Goal: Check status: Check status

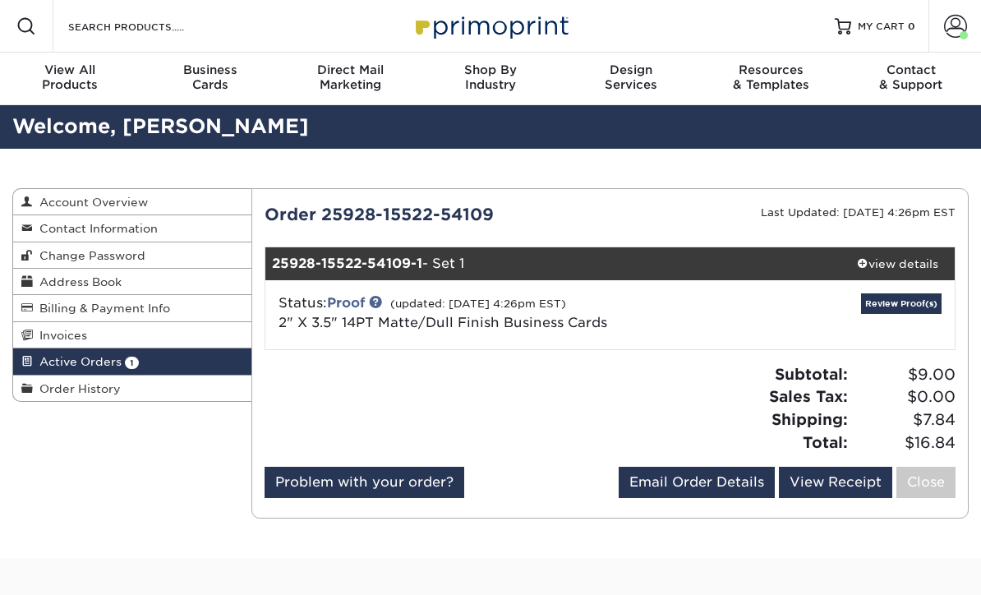
click at [962, 21] on span at bounding box center [955, 26] width 23 height 23
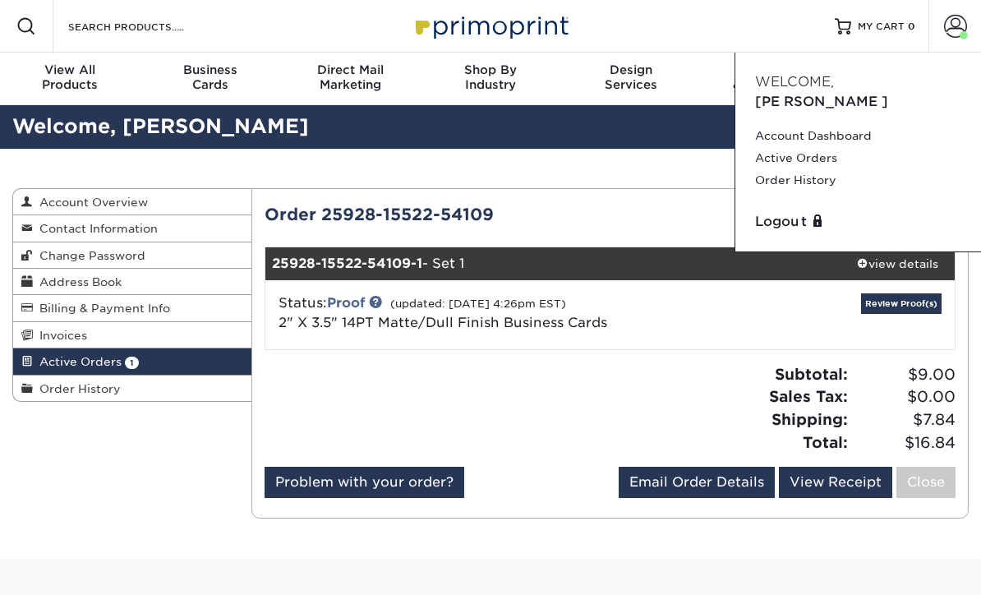
click at [830, 147] on link "Active Orders" at bounding box center [858, 158] width 206 height 22
click at [805, 147] on link "Active Orders" at bounding box center [858, 158] width 206 height 22
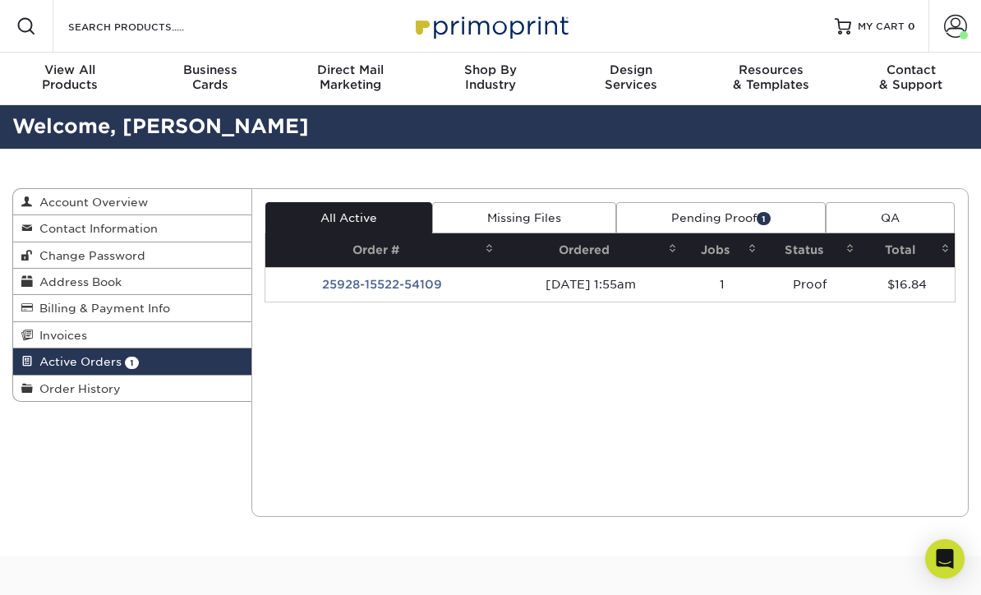
click at [827, 274] on td "Proof" at bounding box center [809, 284] width 97 height 34
click at [756, 227] on link "Pending Proof 1" at bounding box center [720, 217] width 209 height 31
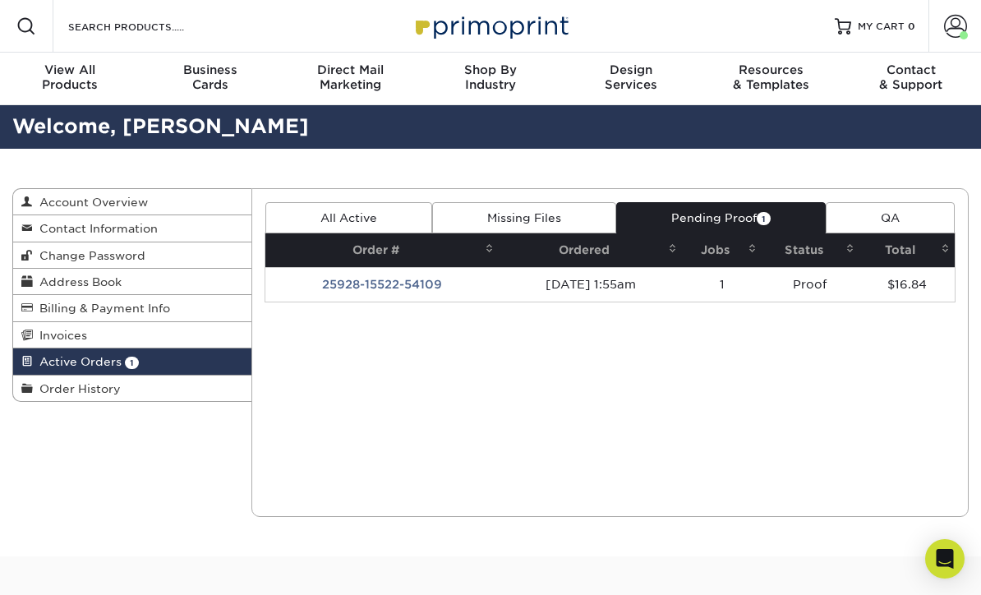
click at [737, 202] on link "Pending Proof 1" at bounding box center [720, 217] width 209 height 31
click at [715, 209] on link "Pending Proof 1" at bounding box center [720, 217] width 209 height 31
click at [777, 224] on link "Pending Proof 1" at bounding box center [720, 217] width 209 height 31
click at [714, 277] on td "1" at bounding box center [722, 284] width 80 height 34
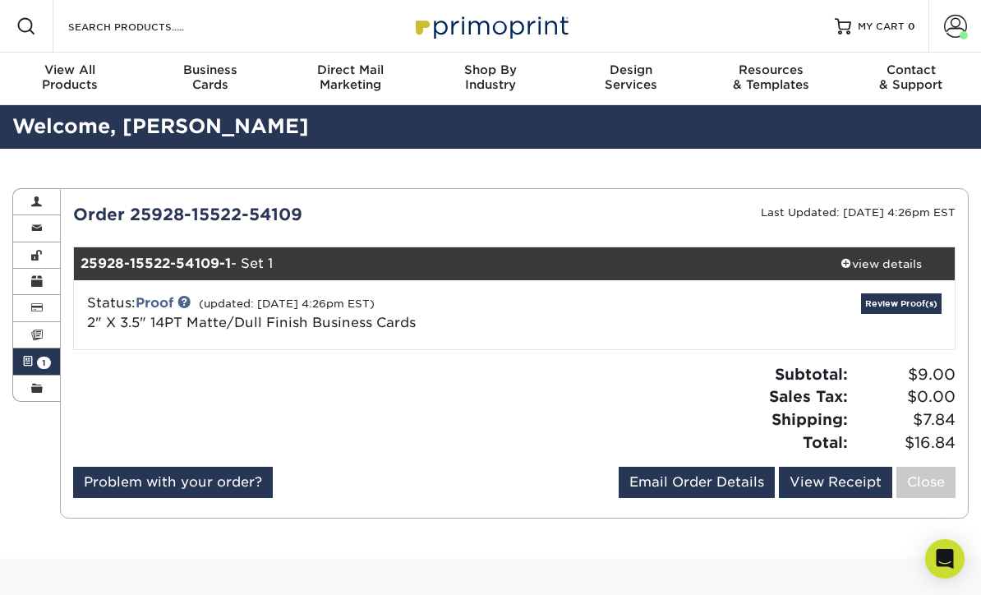
click at [922, 298] on link "Review Proof(s)" at bounding box center [901, 303] width 80 height 21
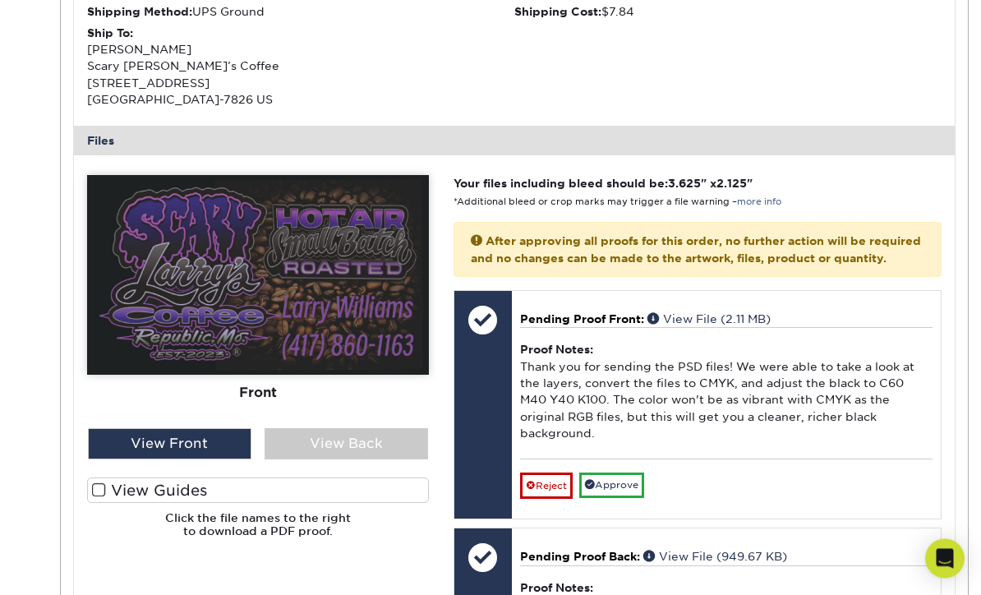
click at [632, 486] on link "Approve" at bounding box center [611, 485] width 65 height 25
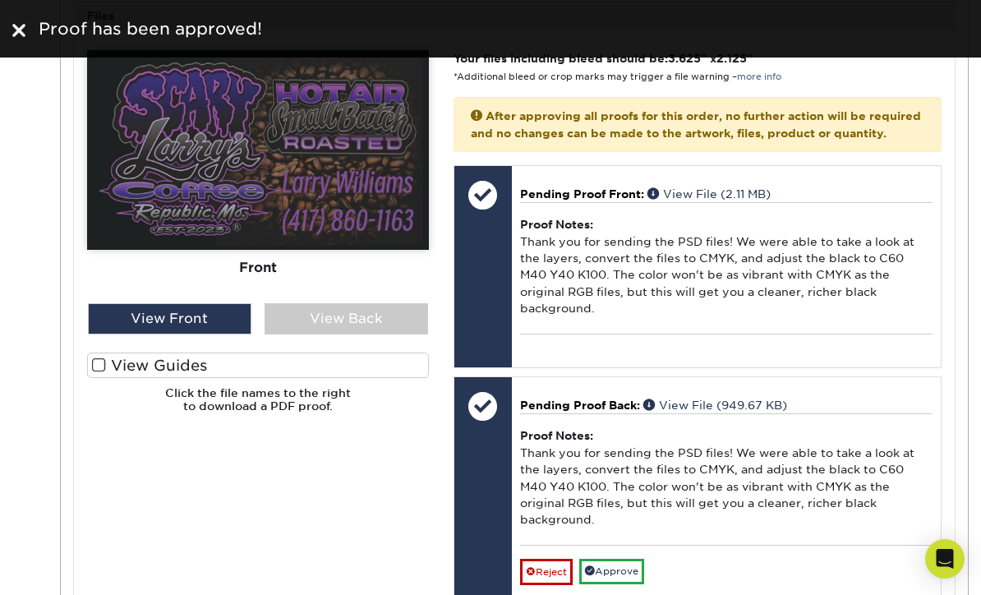
scroll to position [675, 0]
click at [351, 485] on div "Please Upload Your Files We accept: PDF , JPEG 1 or TIFF 1 files. Submitting AI…" at bounding box center [258, 332] width 366 height 563
click at [354, 480] on div "Please Upload Your Files We accept: PDF , JPEG 1 or TIFF 1 files. Submitting AI…" at bounding box center [258, 332] width 366 height 563
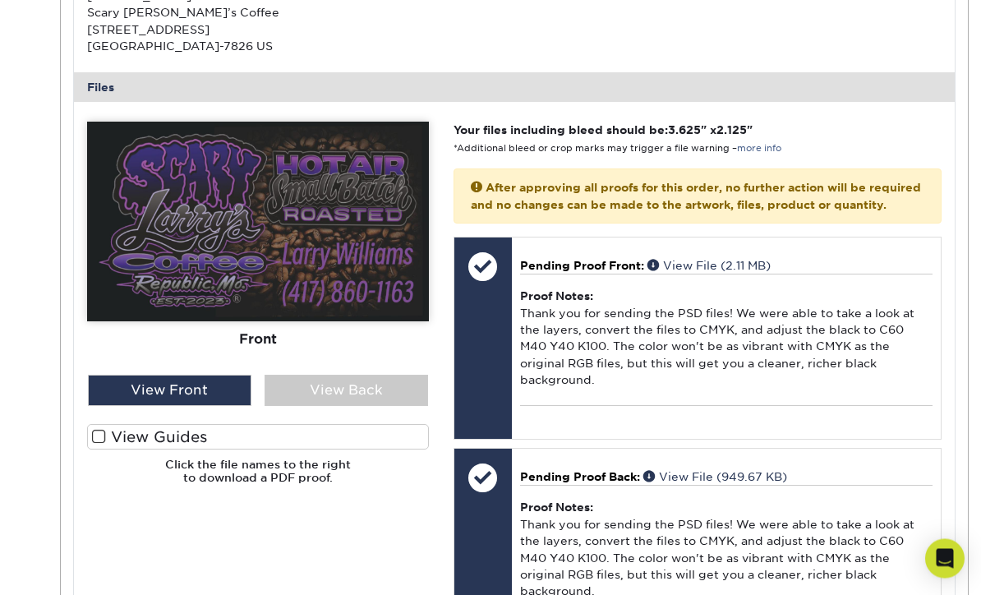
scroll to position [580, 0]
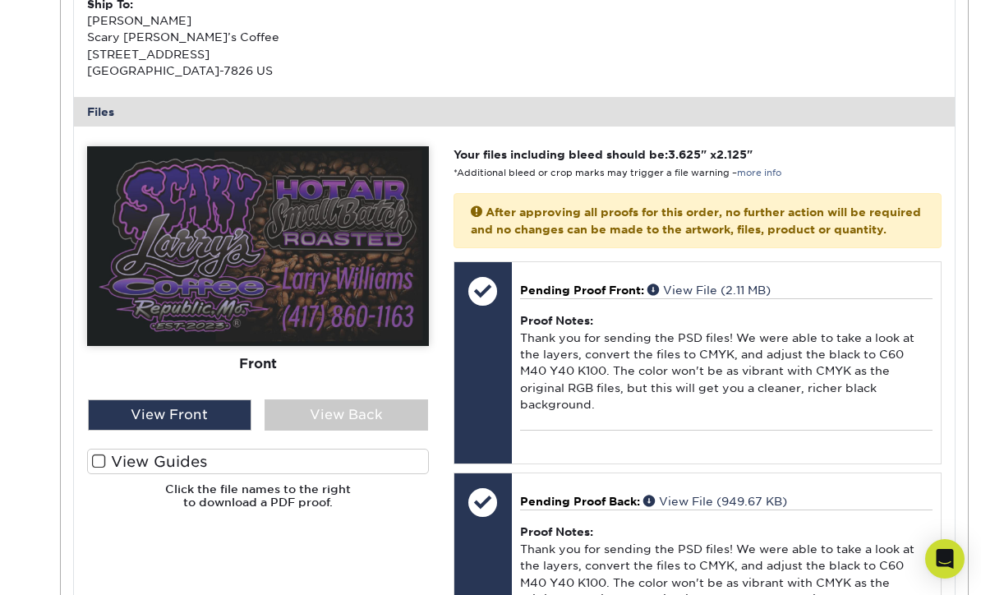
click at [392, 402] on div "View Back" at bounding box center [345, 414] width 163 height 31
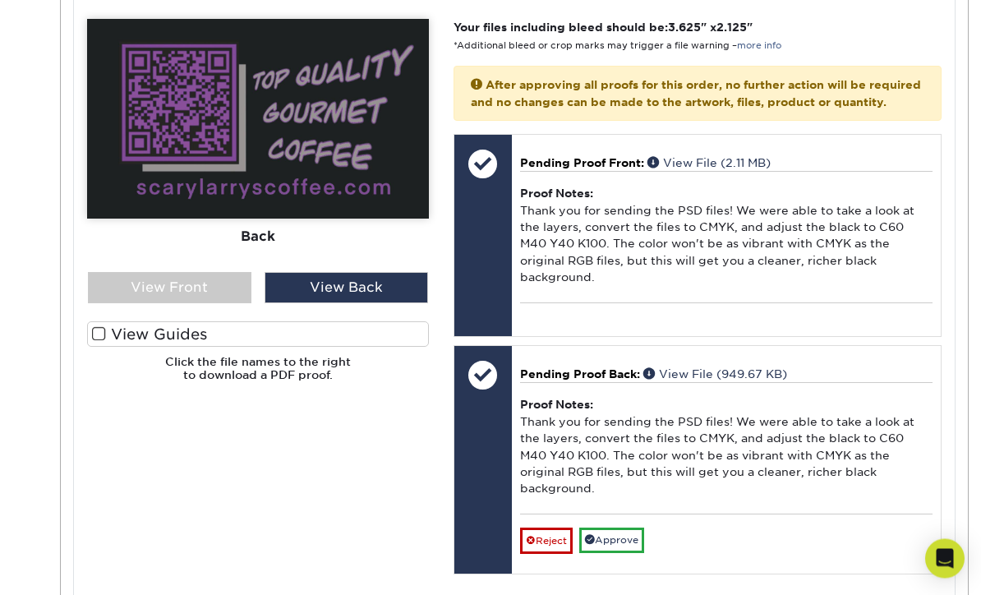
scroll to position [706, 0]
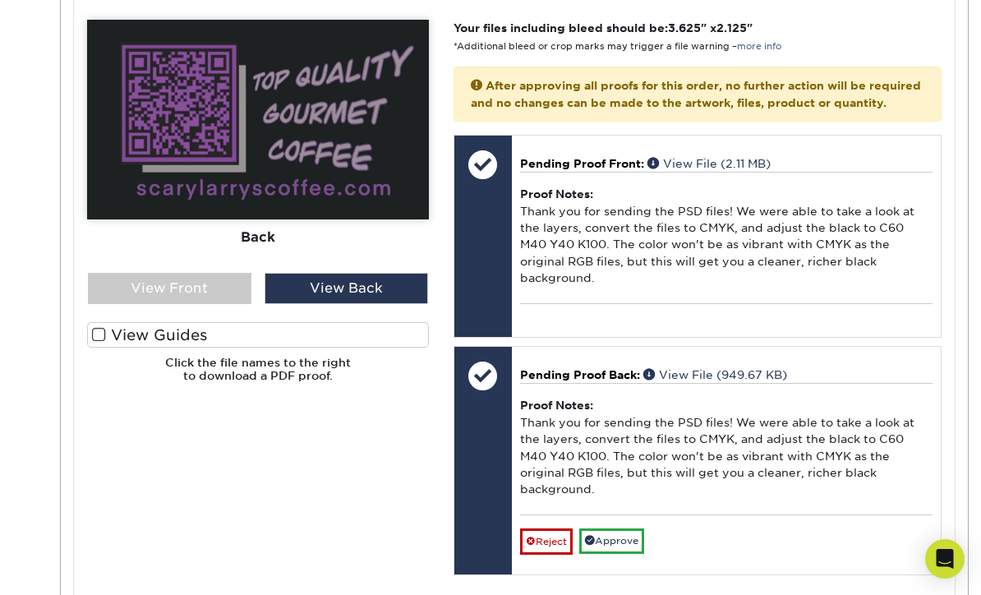
click at [622, 548] on link "Approve" at bounding box center [611, 540] width 65 height 25
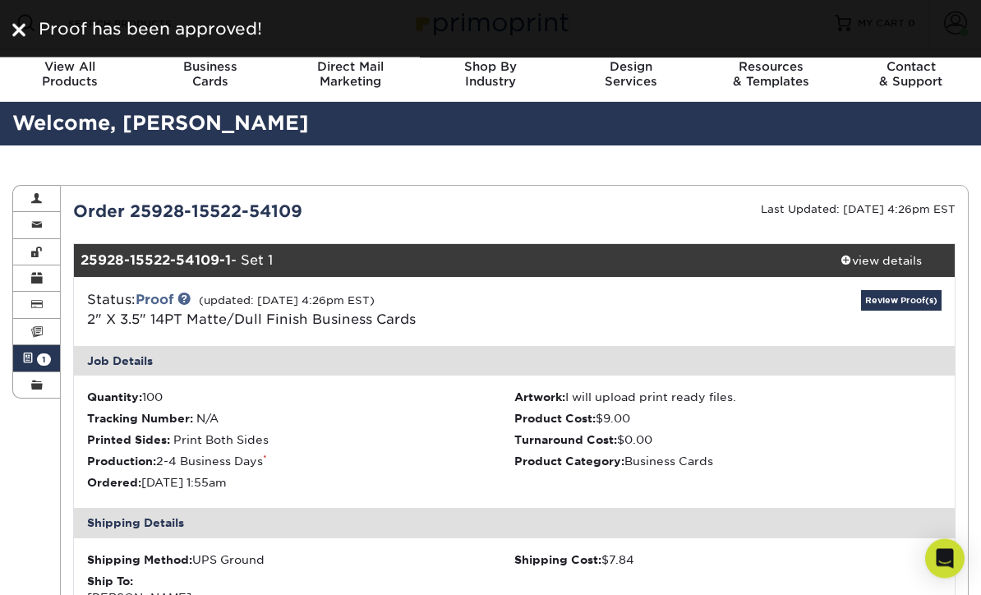
scroll to position [0, 0]
